Goal: Find specific page/section: Find specific page/section

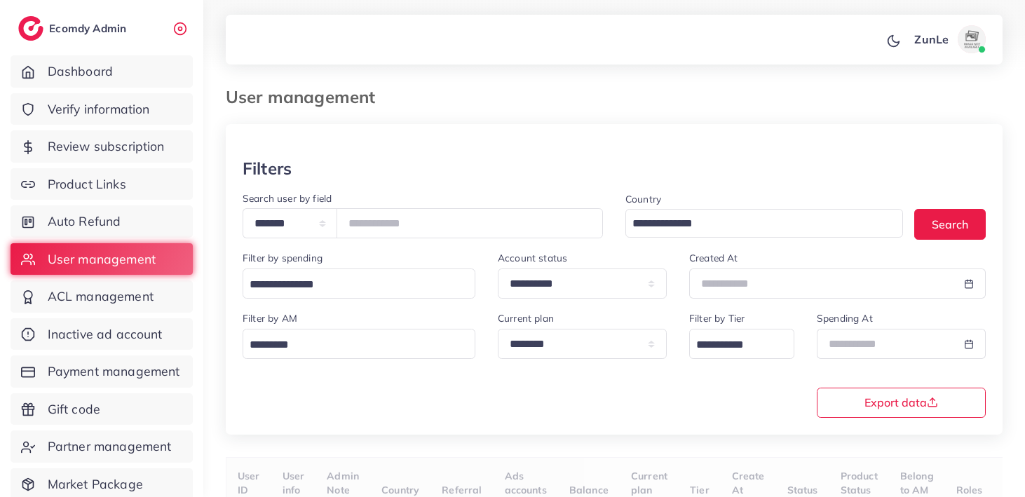
click at [381, 229] on input "number" at bounding box center [470, 223] width 266 height 30
type input "*******"
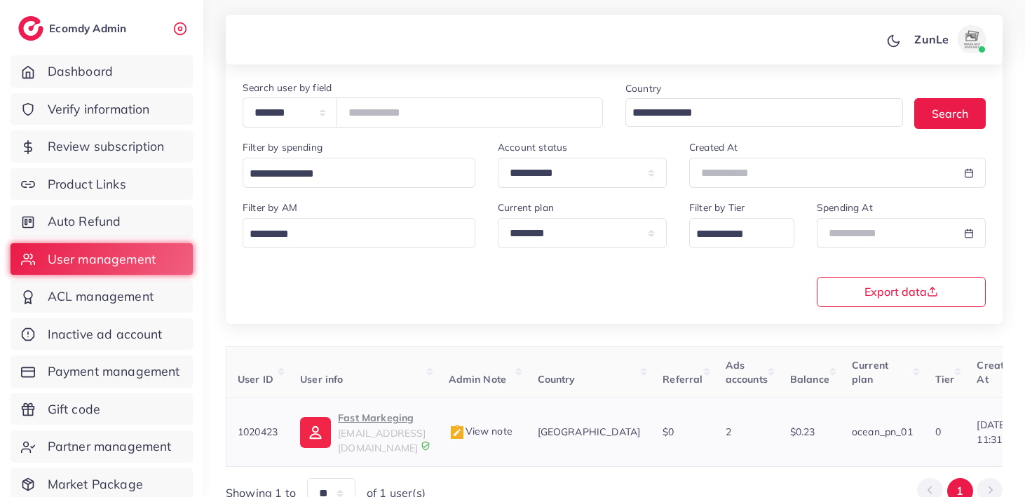
scroll to position [111, 0]
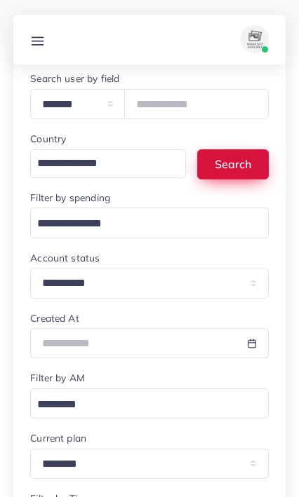
click at [245, 168] on button "Search" at bounding box center [233, 164] width 72 height 30
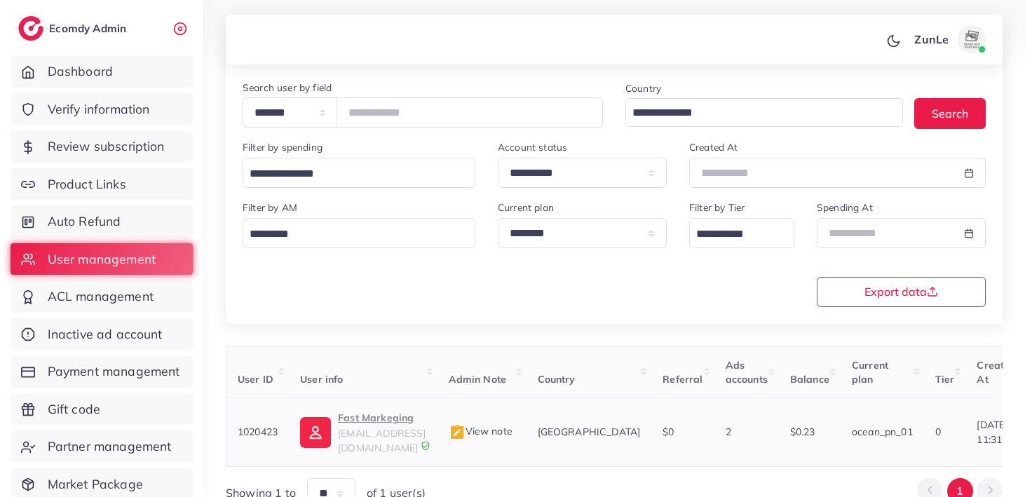
click at [403, 417] on p "Fast Markeging" at bounding box center [382, 418] width 88 height 17
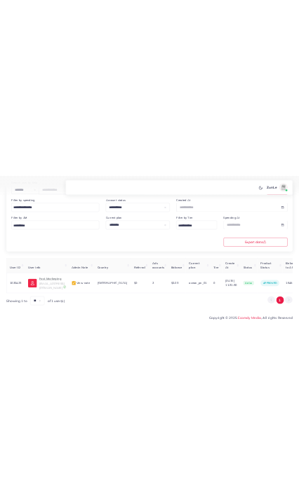
scroll to position [195, 0]
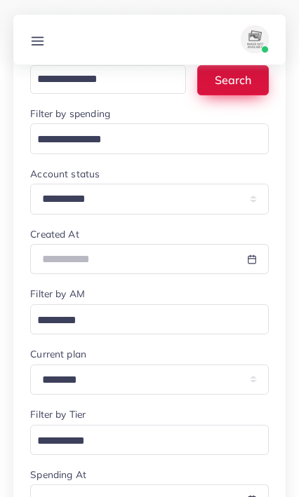
click at [253, 87] on button "Search" at bounding box center [233, 80] width 72 height 30
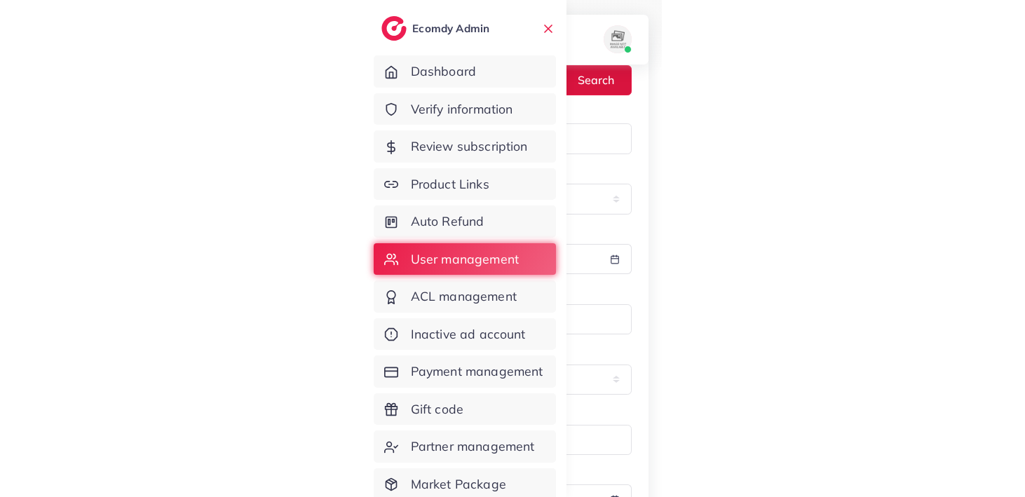
scroll to position [144, 0]
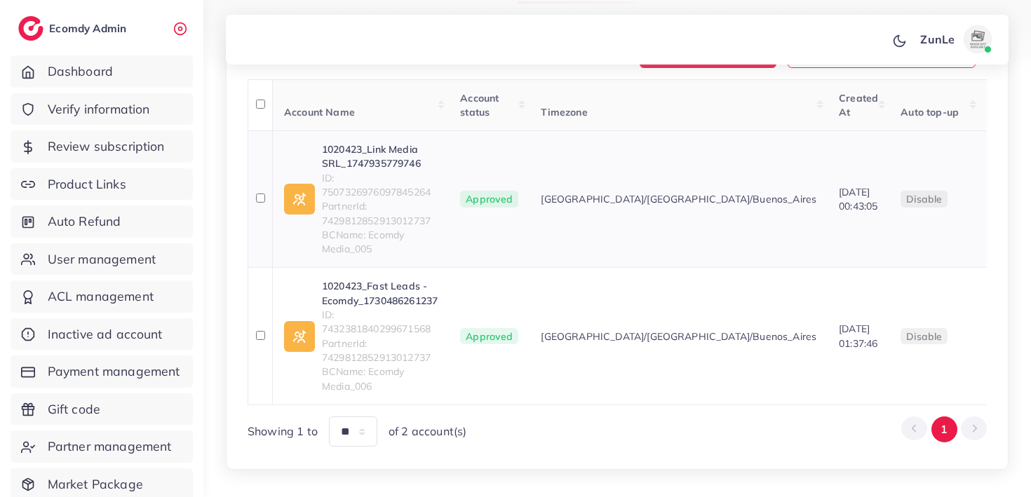
click at [349, 146] on link "1020423_Link Media SRL_1747935779746" at bounding box center [380, 156] width 116 height 29
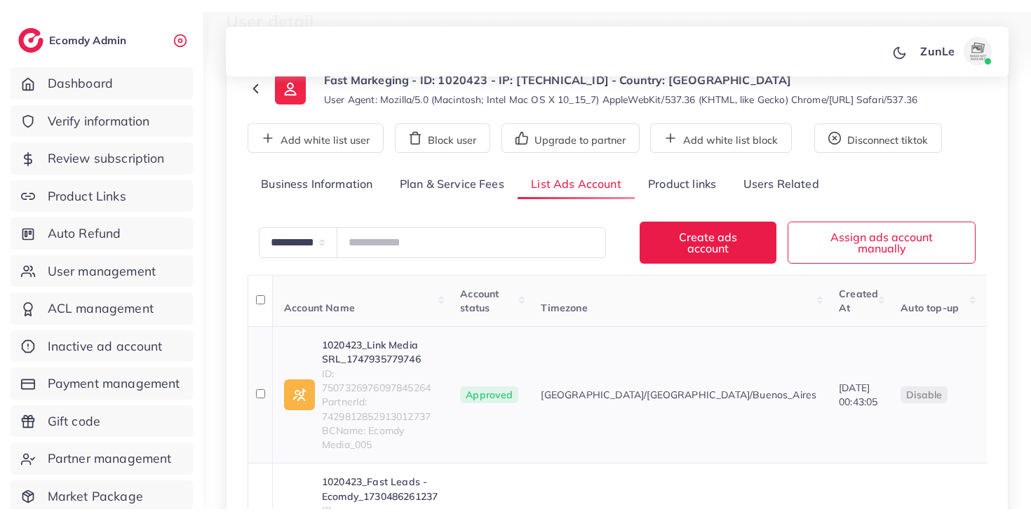
scroll to position [41, 0]
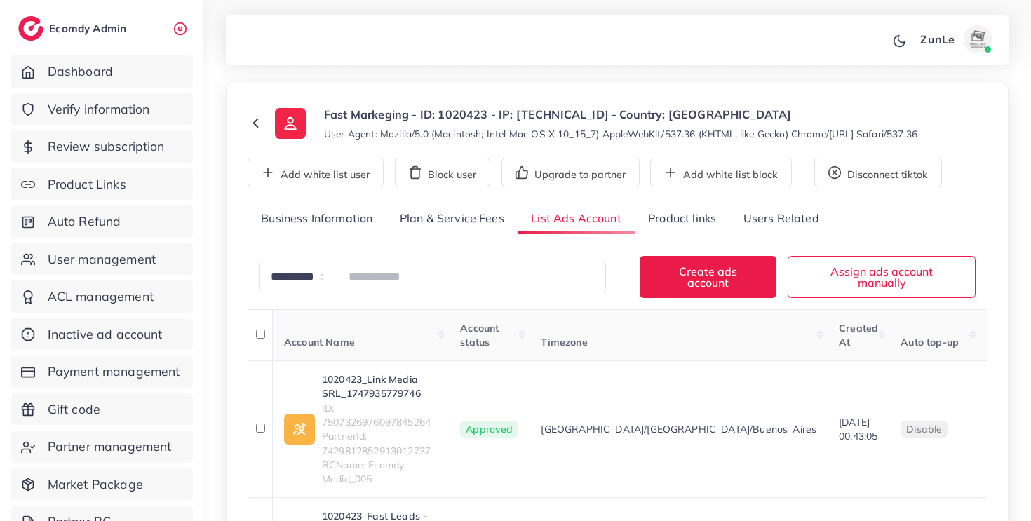
click at [485, 224] on link "Plan & Service Fees" at bounding box center [451, 219] width 131 height 30
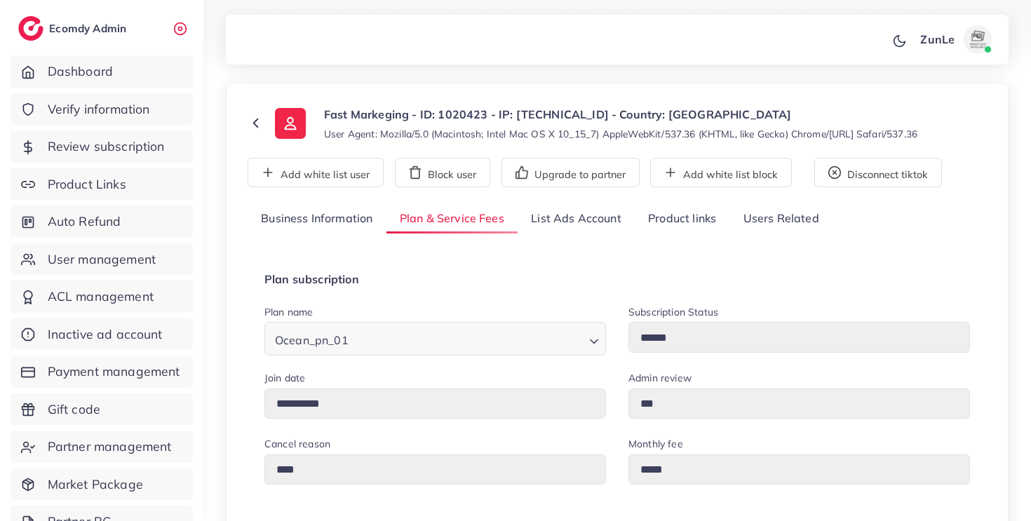
click at [543, 215] on link "List Ads Account" at bounding box center [576, 219] width 117 height 30
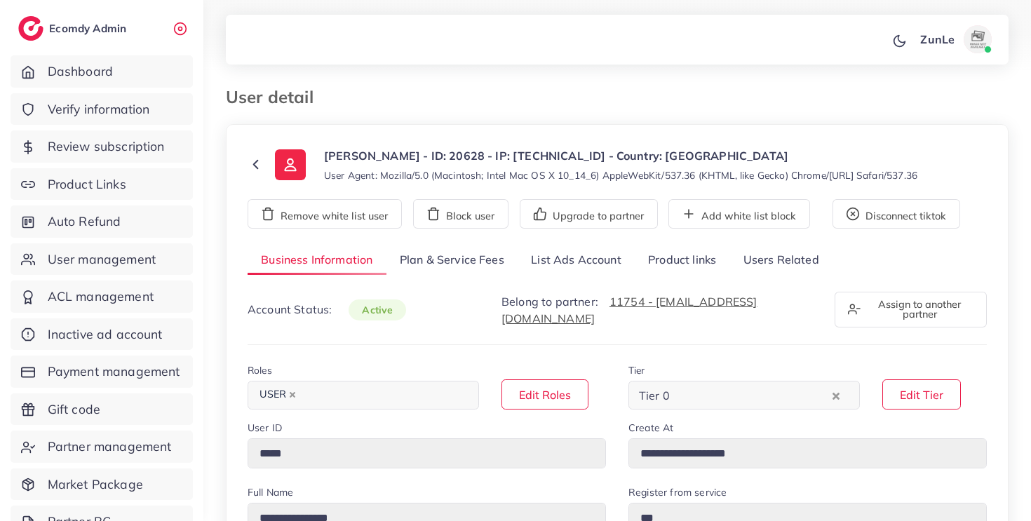
select select "*******"
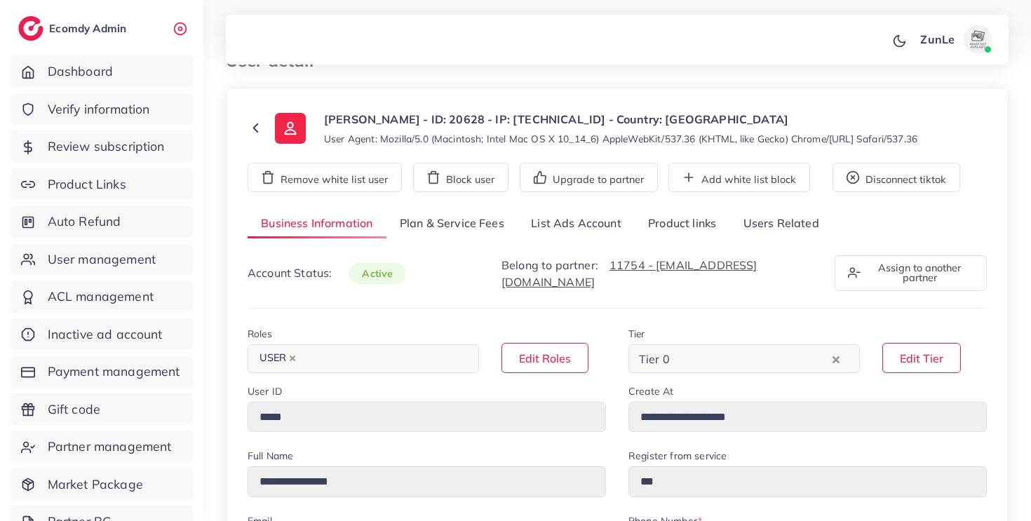
click at [569, 224] on link "List Ads Account" at bounding box center [576, 224] width 117 height 30
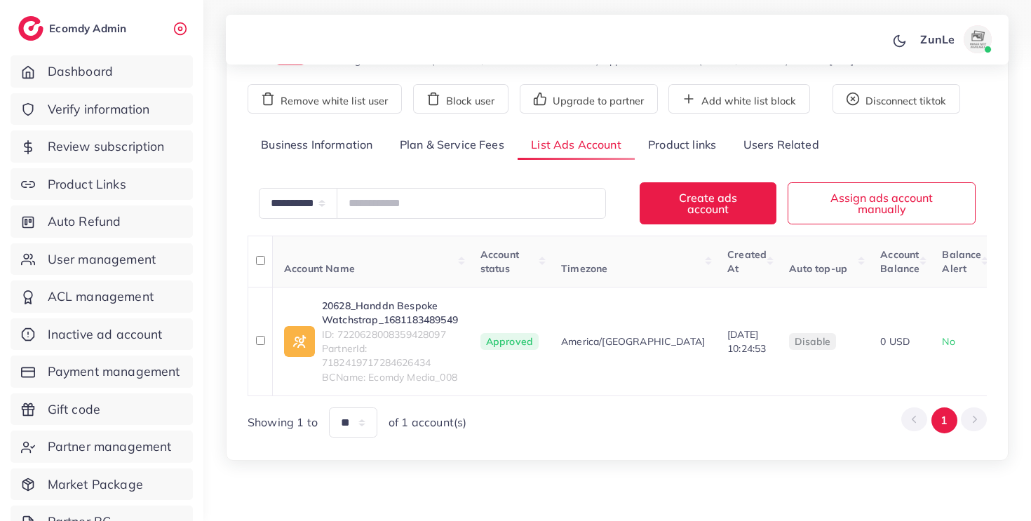
scroll to position [126, 0]
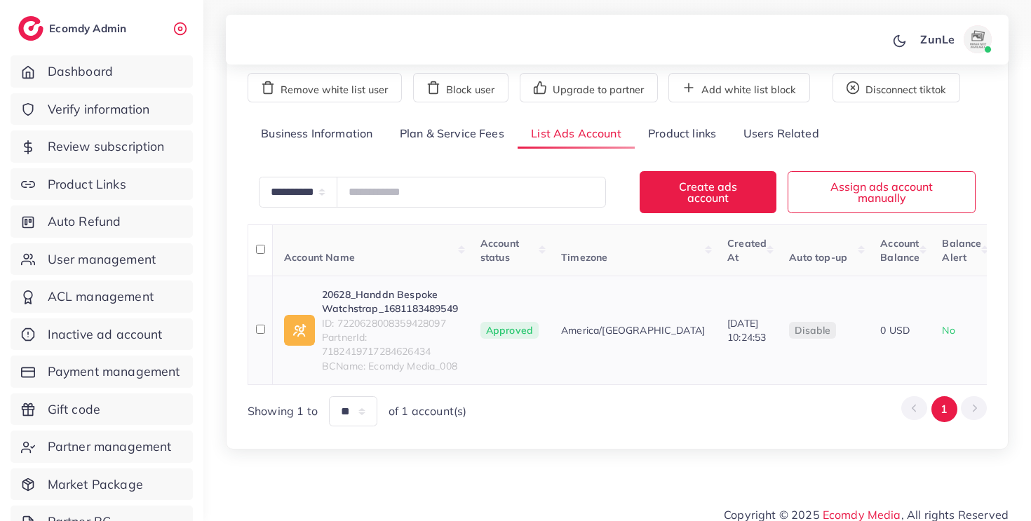
click at [373, 290] on link "20628_Handdn Bespoke Watchstrap_1681183489549" at bounding box center [390, 302] width 136 height 29
